Goal: Complete application form: Complete application form

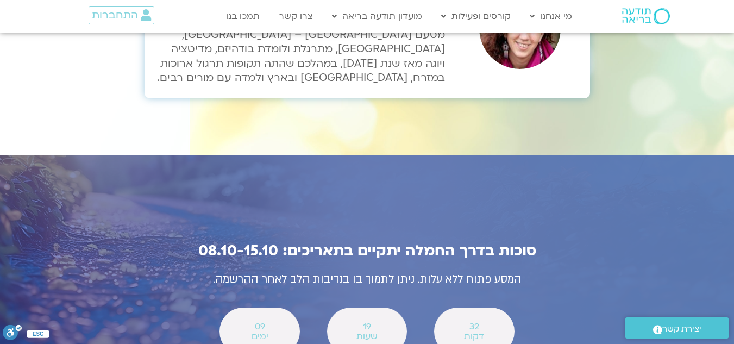
scroll to position [3692, 0]
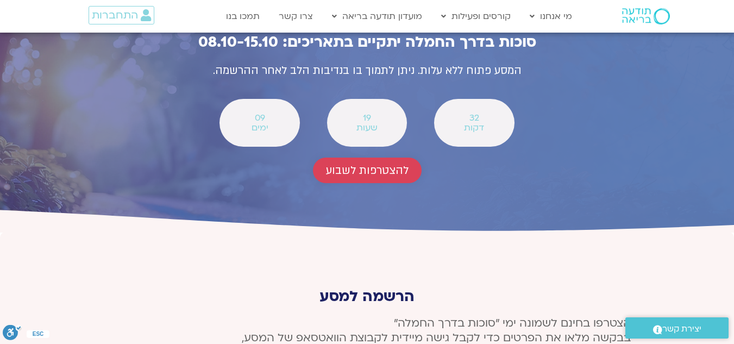
scroll to position [4073, 0]
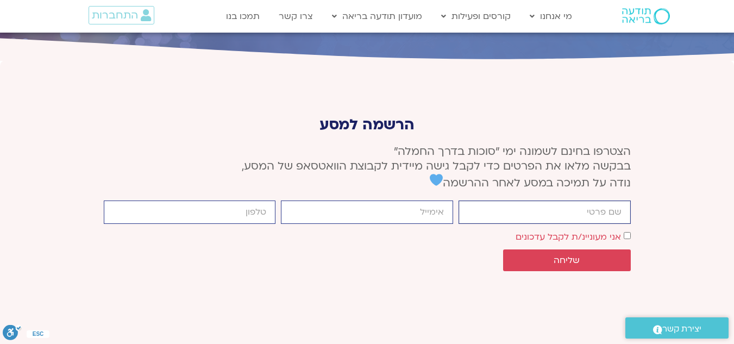
click at [542, 200] on input "firstname" at bounding box center [544, 211] width 172 height 23
type input "עדי ענבר"
click at [418, 200] on input "email" at bounding box center [367, 211] width 172 height 23
type input "adishoavi@gmail.com"
click at [268, 200] on input "cellphone" at bounding box center [190, 211] width 172 height 23
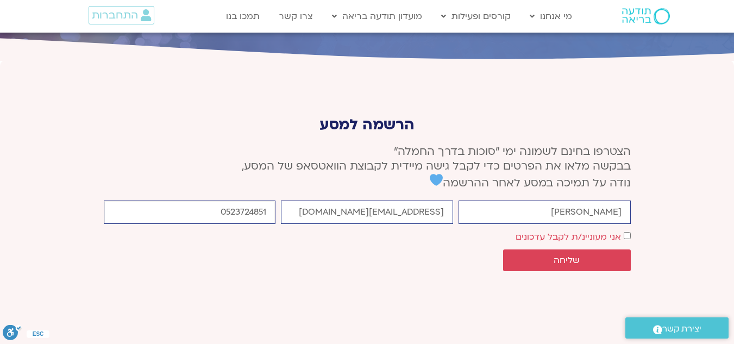
type input "0523724851"
click at [578, 255] on span "שליחה" at bounding box center [566, 260] width 26 height 10
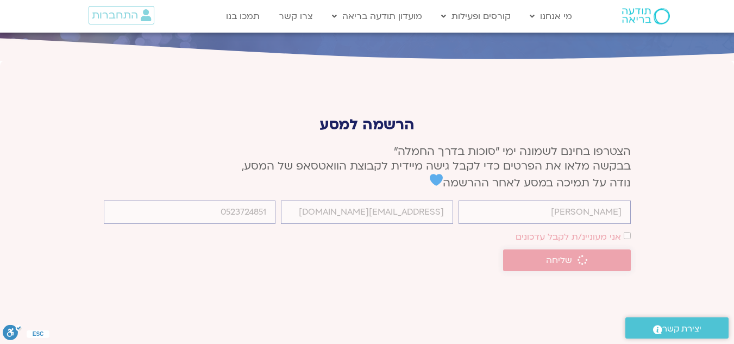
scroll to position [4065, 0]
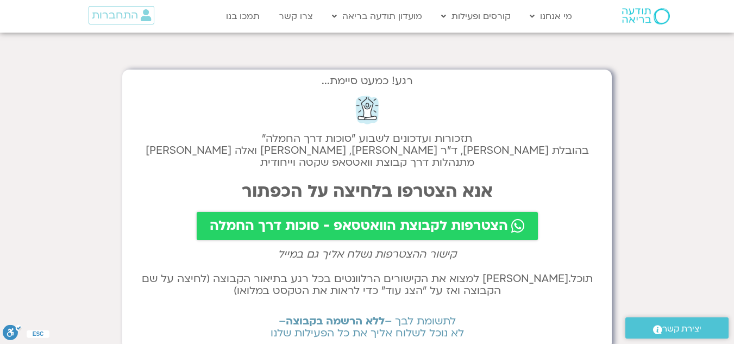
scroll to position [54, 0]
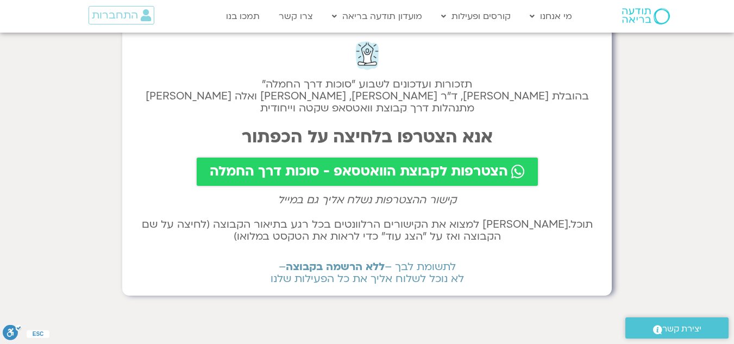
click at [356, 170] on span "הצטרפות לקבוצת הוואטסאפ - סוכות דרך החמלה" at bounding box center [359, 171] width 298 height 15
